Goal: Task Accomplishment & Management: Manage account settings

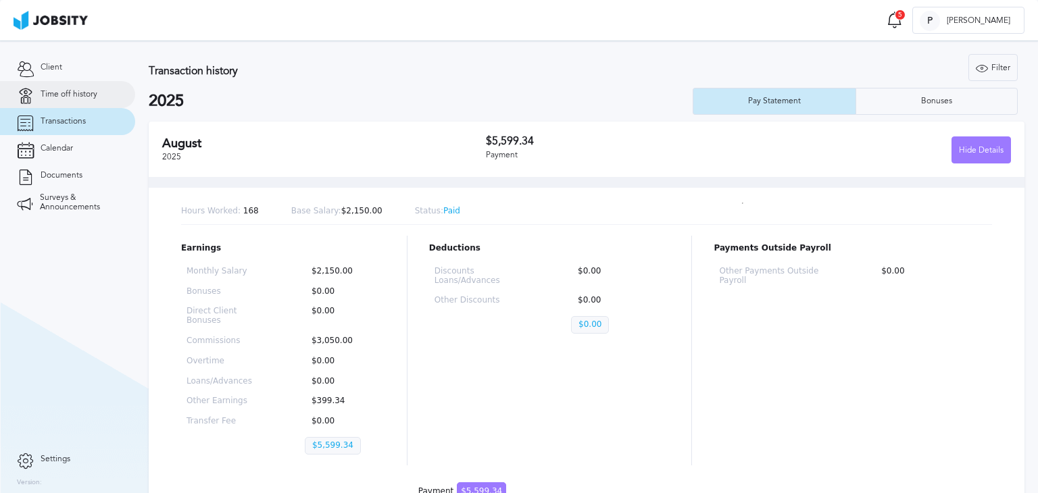
click at [75, 92] on span "Time off history" at bounding box center [69, 94] width 57 height 9
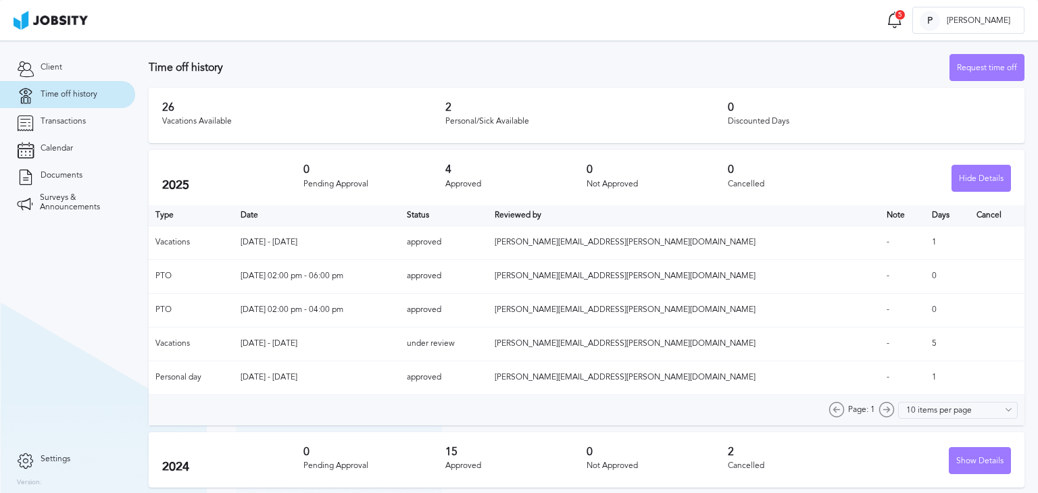
click at [373, 68] on h3 "Time off history" at bounding box center [549, 67] width 801 height 12
click at [975, 175] on div "Hide Details" at bounding box center [981, 179] width 58 height 27
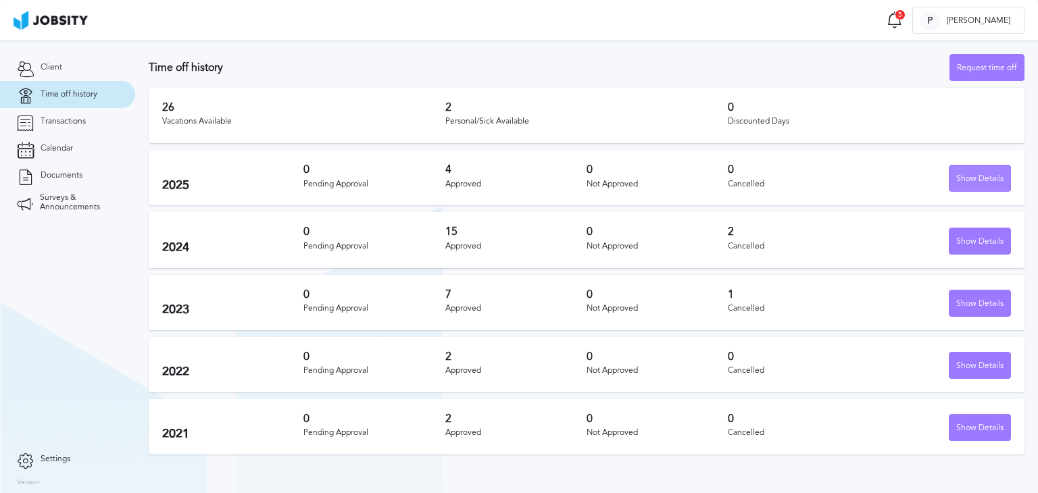
click at [987, 170] on div "Show Details" at bounding box center [980, 179] width 61 height 27
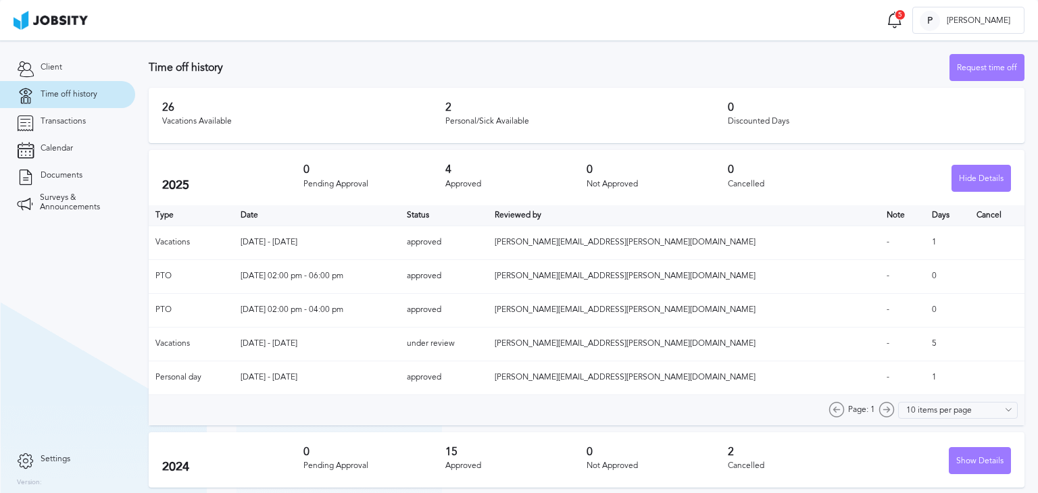
click at [438, 22] on section "Time off 5 Notifications Mark all as seen Your Vacations Time Off has been canc…" at bounding box center [519, 20] width 1038 height 41
click at [393, 57] on div "Time off history Request time off" at bounding box center [587, 67] width 876 height 27
click at [388, 54] on div "Time off history Request time off" at bounding box center [587, 67] width 876 height 27
